Goal: Task Accomplishment & Management: Complete application form

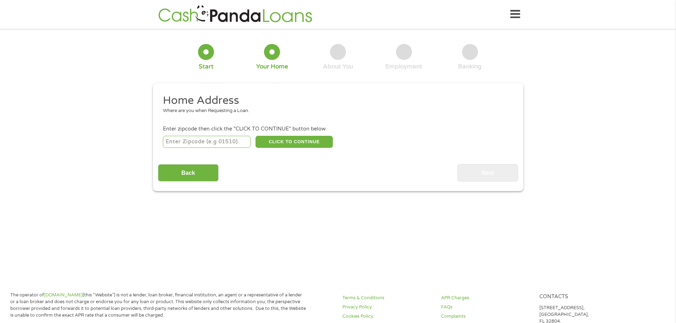
click at [213, 143] on input "number" at bounding box center [207, 142] width 88 height 12
type input "77051"
click at [280, 138] on button "CLICK TO CONTINUE" at bounding box center [293, 142] width 77 height 12
type input "77051"
type input "[GEOGRAPHIC_DATA]"
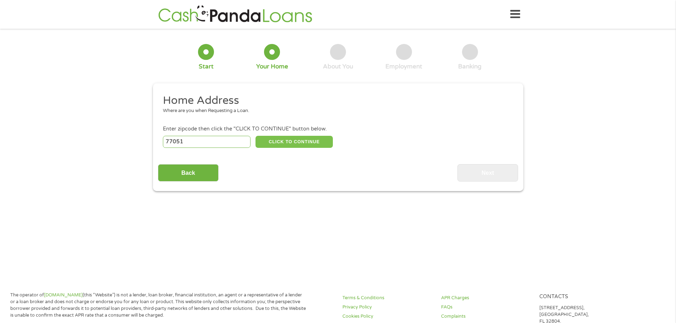
select select "[US_STATE]"
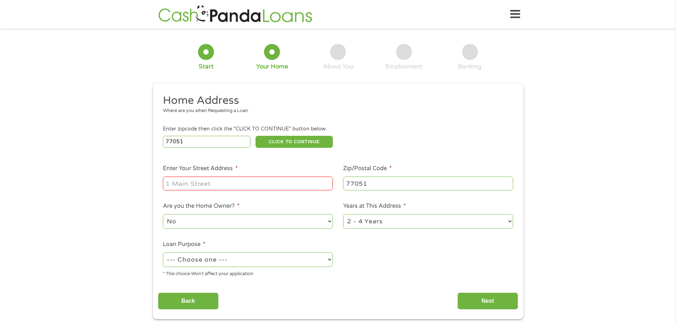
click at [196, 182] on input "Enter Your Street Address *" at bounding box center [248, 183] width 170 height 13
type input "[STREET_ADDRESS][PERSON_NAME]"
click at [219, 260] on select "--- Choose one --- Pay Bills Debt Consolidation Home Improvement Major Purchase…" at bounding box center [248, 260] width 170 height 15
select select "medicalexpenses"
click at [163, 253] on select "--- Choose one --- Pay Bills Debt Consolidation Home Improvement Major Purchase…" at bounding box center [248, 260] width 170 height 15
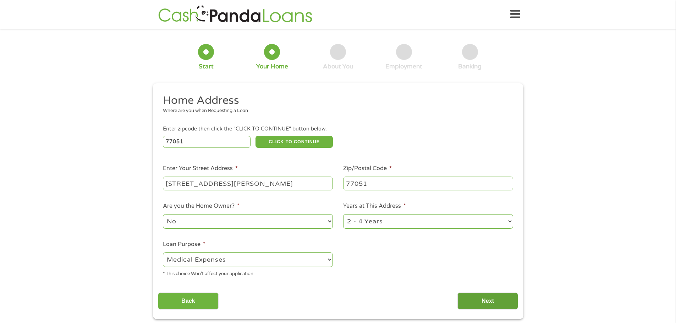
click at [473, 302] on input "Next" at bounding box center [487, 301] width 61 height 17
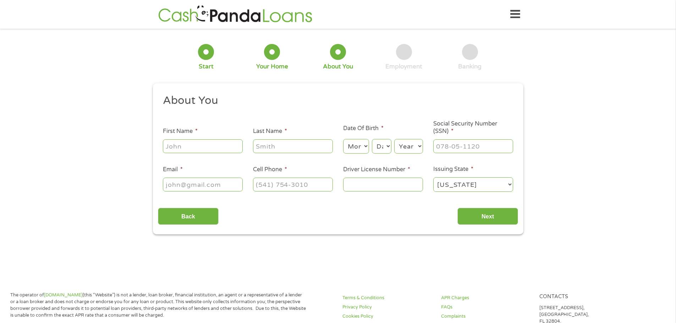
click at [201, 148] on input "First Name *" at bounding box center [203, 145] width 80 height 13
type input "Elmira"
type input "[PERSON_NAME]"
click at [350, 152] on select "Month 1 2 3 4 5 6 7 8 9 10 11 12" at bounding box center [356, 146] width 26 height 15
select select "1"
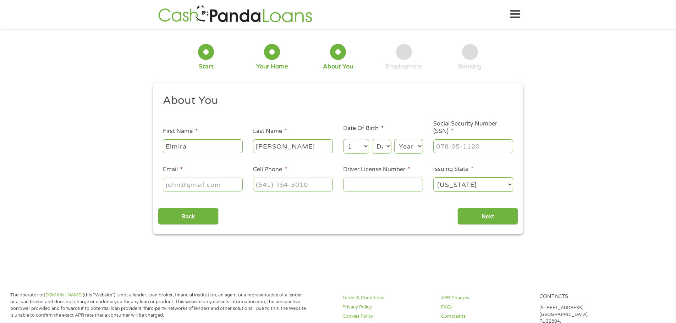
click at [343, 139] on select "Month 1 2 3 4 5 6 7 8 9 10 11 12" at bounding box center [356, 146] width 26 height 15
click at [387, 148] on select "Day 1 2 3 4 5 6 7 8 9 10 11 12 13 14 15 16 17 18 19 20 21 22 23 24 25 26 27 28 …" at bounding box center [381, 146] width 19 height 15
select select "10"
click at [372, 139] on select "Day 1 2 3 4 5 6 7 8 9 10 11 12 13 14 15 16 17 18 19 20 21 22 23 24 25 26 27 28 …" at bounding box center [381, 146] width 19 height 15
click at [404, 140] on select "Year [DATE] 2006 2005 2004 2003 2002 2001 2000 1999 1998 1997 1996 1995 1994 19…" at bounding box center [408, 146] width 29 height 15
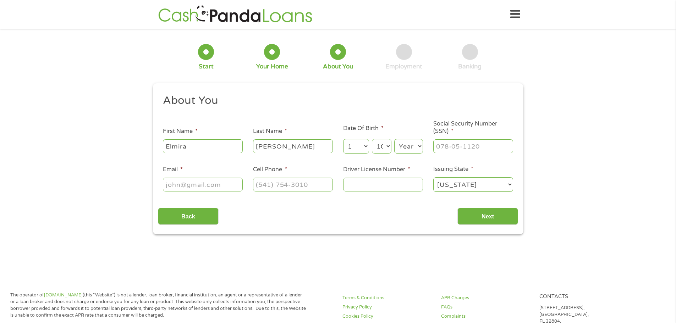
select select "1948"
click at [394, 139] on select "Year [DATE] 2006 2005 2004 2003 2002 2001 2000 1999 1998 1997 1996 1995 1994 19…" at bounding box center [408, 146] width 29 height 15
click at [453, 145] on input "___-__-____" at bounding box center [473, 145] width 80 height 13
type input "452-94-6332"
click at [198, 185] on input "Email *" at bounding box center [203, 184] width 80 height 13
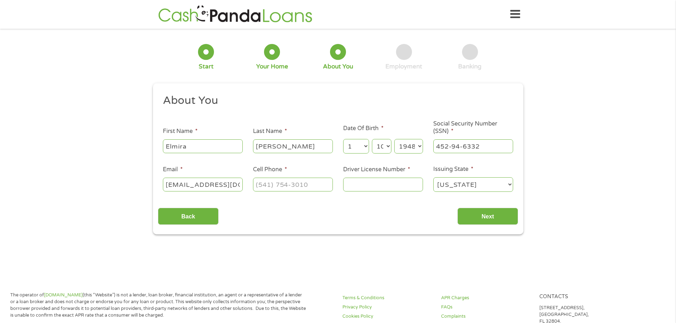
type input "[EMAIL_ADDRESS][DOMAIN_NAME]"
type input "[PHONE_NUMBER]"
type input "07554244"
click at [484, 211] on input "Next" at bounding box center [487, 216] width 61 height 17
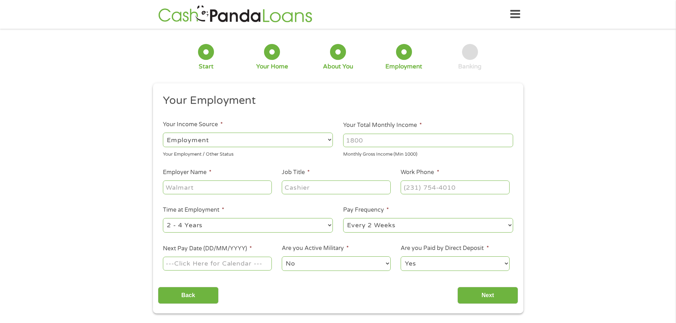
click at [364, 143] on input "Your Total Monthly Income *" at bounding box center [428, 140] width 170 height 13
type input "4000"
click at [233, 187] on input "Employer Name *" at bounding box center [217, 187] width 109 height 13
type input "[GEOGRAPHIC_DATA]"
click at [303, 189] on input "Job Title *" at bounding box center [336, 187] width 109 height 13
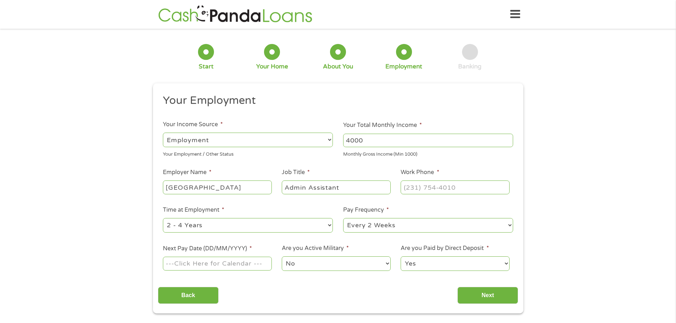
type input "Admin Assistant"
click at [435, 187] on input "(___) ___-____" at bounding box center [454, 187] width 109 height 13
click at [408, 189] on input "(___) ___-____" at bounding box center [454, 187] width 109 height 13
type input "[PHONE_NUMBER]"
click at [231, 264] on input "Next Pay Date (DD/MM/YYYY) *" at bounding box center [217, 263] width 109 height 13
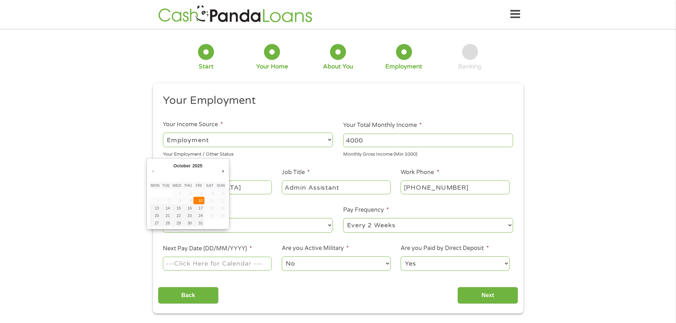
type input "[DATE]"
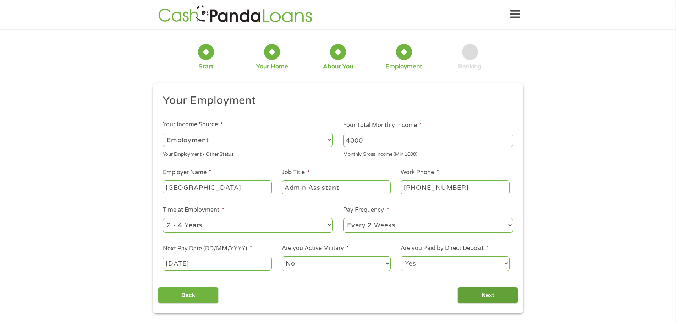
click at [484, 294] on input "Next" at bounding box center [487, 295] width 61 height 17
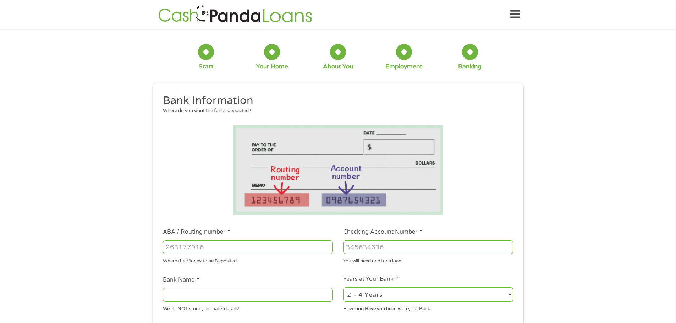
click at [205, 249] on input "ABA / Routing number *" at bounding box center [248, 247] width 170 height 13
type input "031176110"
type input "CAPITAL ONE NA"
type input "031176110"
click at [367, 253] on input "Checking Account Number *" at bounding box center [428, 247] width 170 height 13
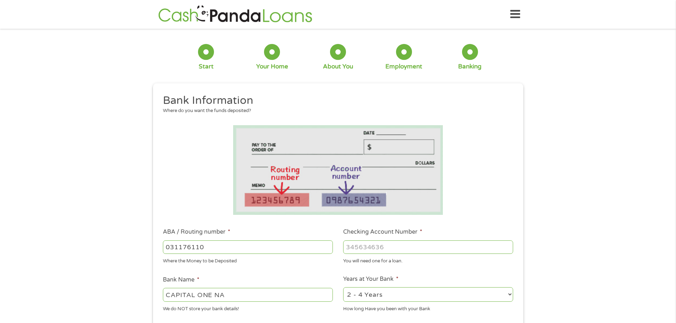
click at [395, 249] on input "Checking Account Number *" at bounding box center [428, 247] width 170 height 13
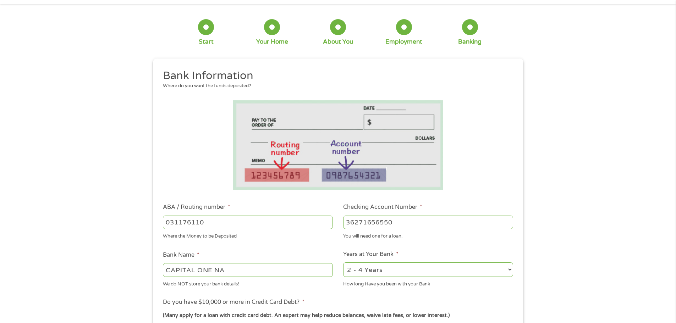
scroll to position [142, 0]
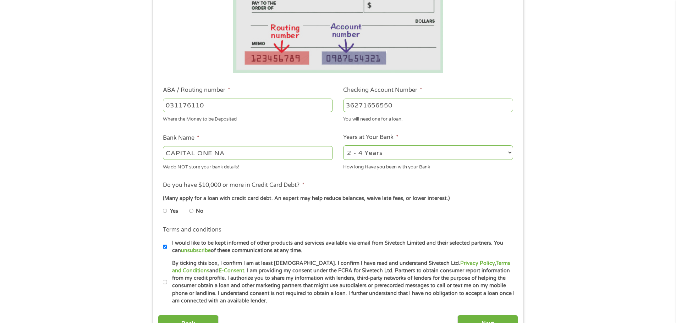
type input "36271656550"
click at [194, 212] on li "No" at bounding box center [202, 211] width 26 height 14
click at [190, 212] on input "No" at bounding box center [191, 210] width 4 height 11
radio input "true"
click at [166, 282] on input "By ticking this box, I confirm I am at least [DEMOGRAPHIC_DATA]. I confirm I ha…" at bounding box center [165, 282] width 4 height 11
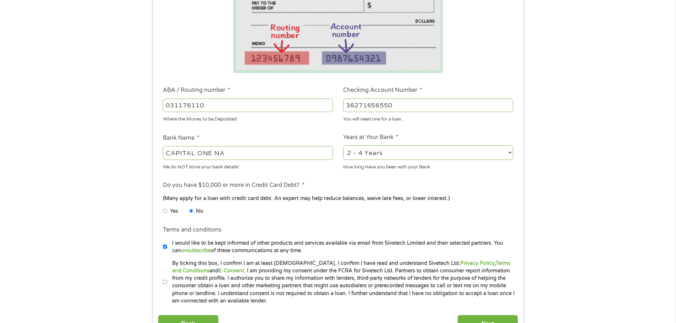
checkbox input "true"
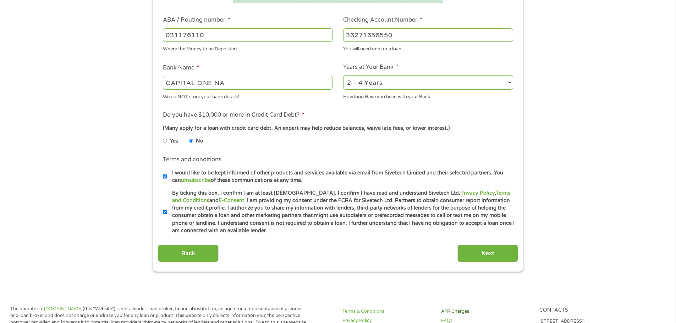
scroll to position [213, 0]
click at [480, 257] on input "Next" at bounding box center [487, 252] width 61 height 17
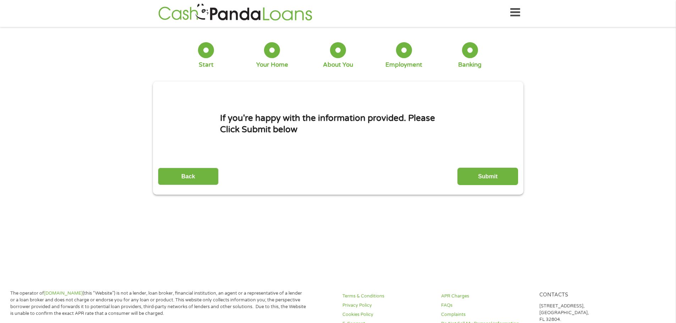
scroll to position [0, 0]
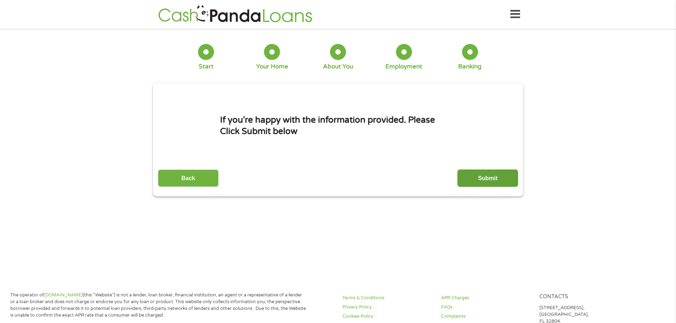
click at [486, 176] on input "Submit" at bounding box center [487, 178] width 61 height 17
